Goal: Communication & Community: Connect with others

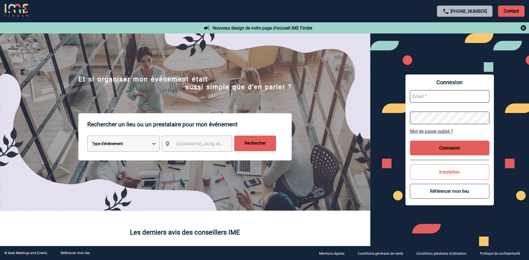
click at [422, 96] on input "text" at bounding box center [450, 96] width 80 height 13
type input "agnes.beaugrand@siemens-energy.com"
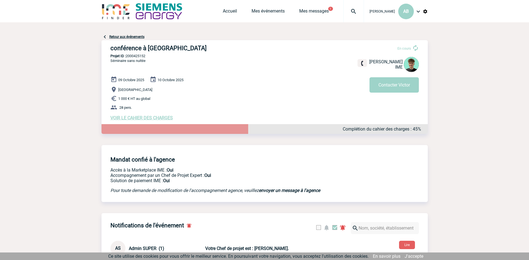
scroll to position [28, 0]
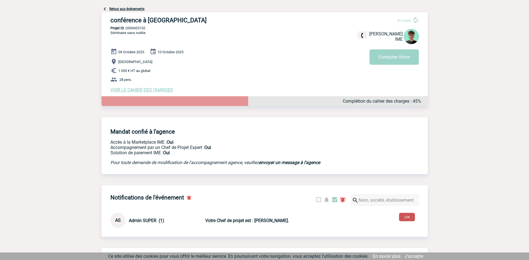
click at [411, 219] on button "Lire" at bounding box center [407, 217] width 16 height 8
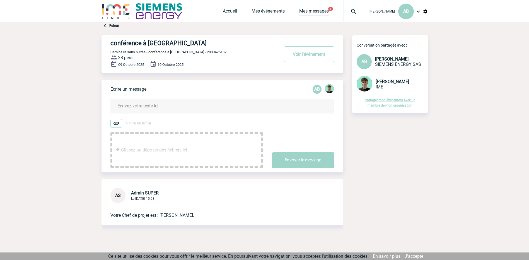
click at [303, 9] on link "Mes messages" at bounding box center [314, 12] width 30 height 8
